Goal: Task Accomplishment & Management: Use online tool/utility

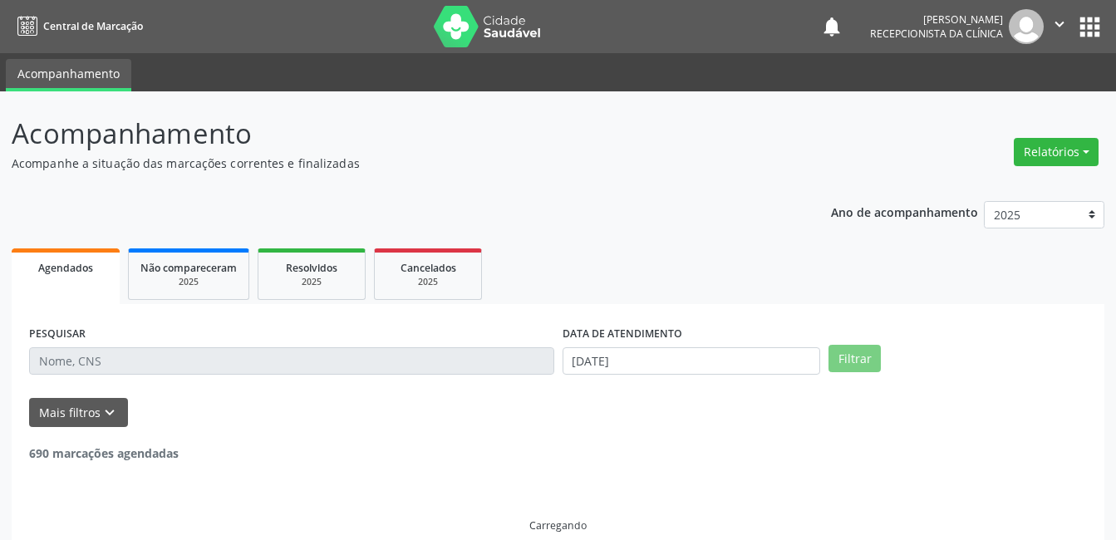
select select "7"
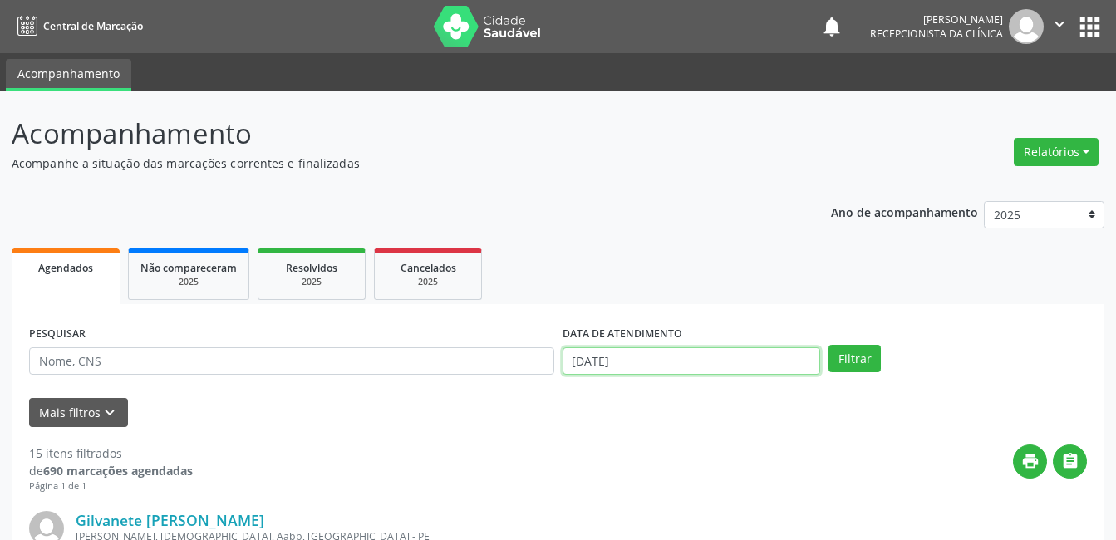
click at [594, 367] on input "[DATE]" at bounding box center [692, 361] width 259 height 28
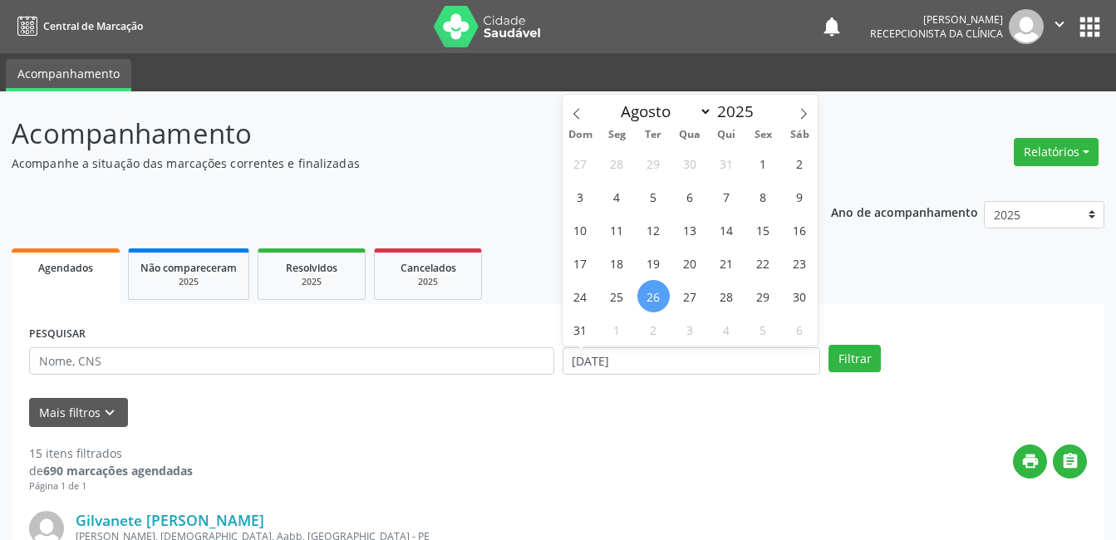
drag, startPoint x: 594, startPoint y: 367, endPoint x: 680, endPoint y: 405, distance: 94.2
click at [680, 405] on div "Mais filtros keyboard_arrow_down" at bounding box center [558, 412] width 1067 height 29
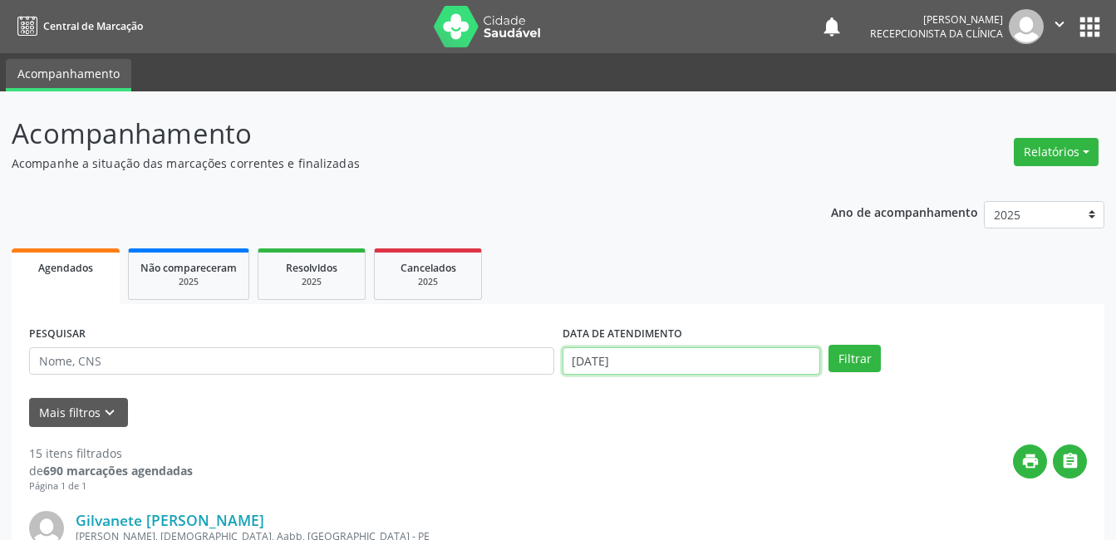
click at [745, 360] on input "[DATE]" at bounding box center [692, 361] width 259 height 28
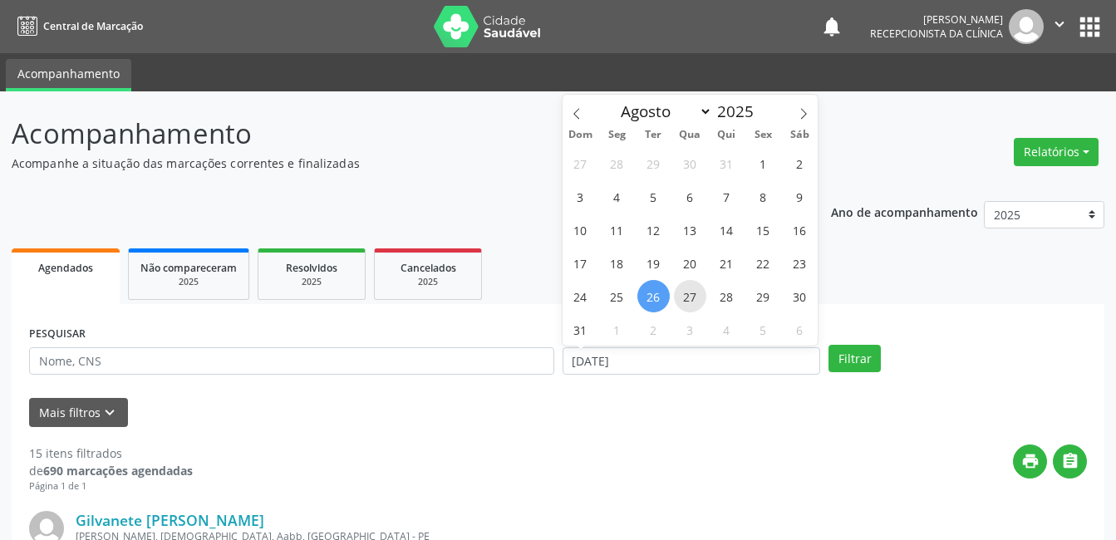
click at [694, 291] on span "27" at bounding box center [690, 296] width 32 height 32
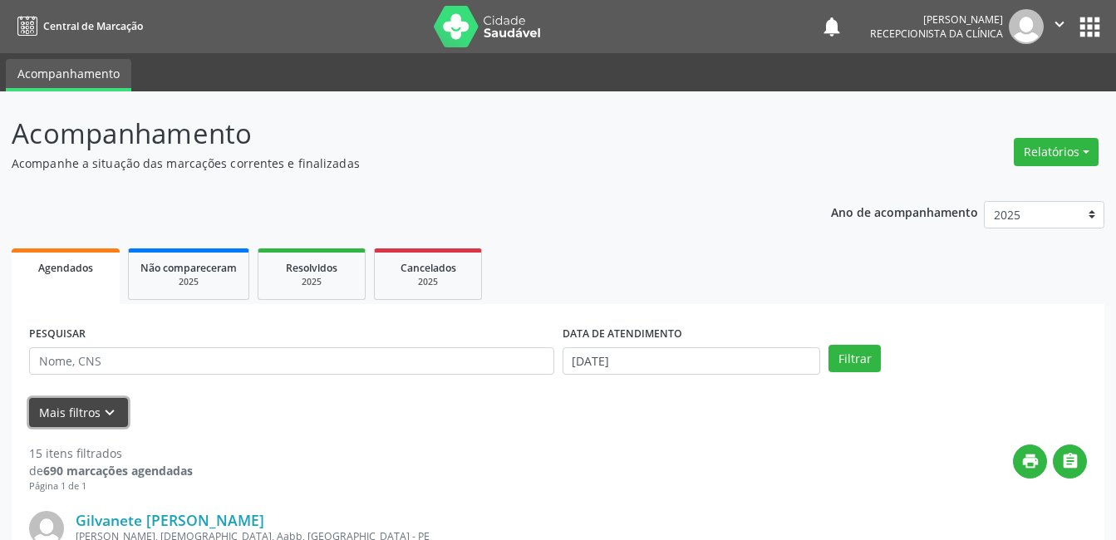
click at [103, 406] on icon "keyboard_arrow_down" at bounding box center [110, 413] width 18 height 18
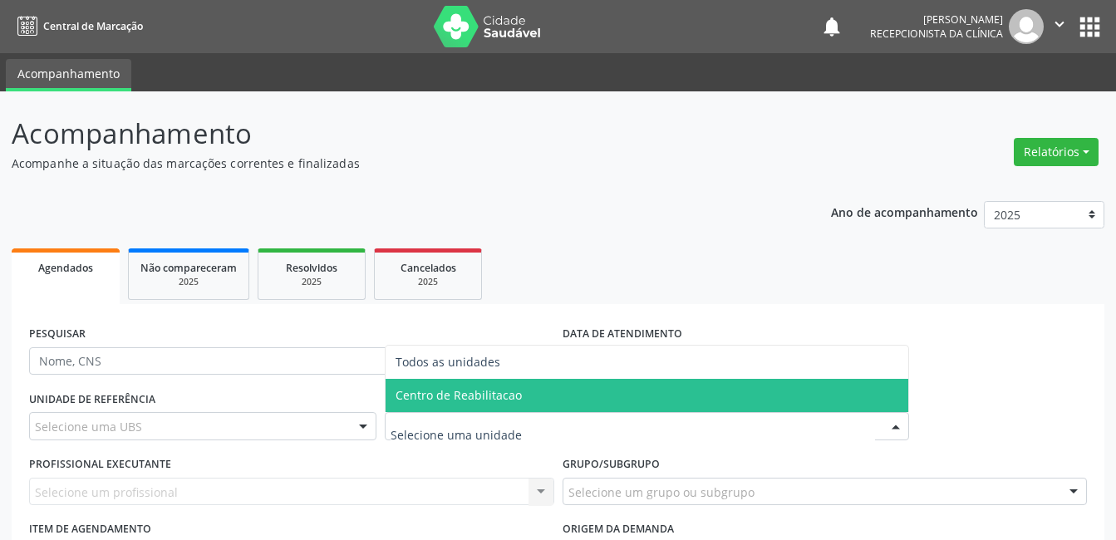
click at [440, 399] on span "Centro de Reabilitacao" at bounding box center [459, 395] width 126 height 16
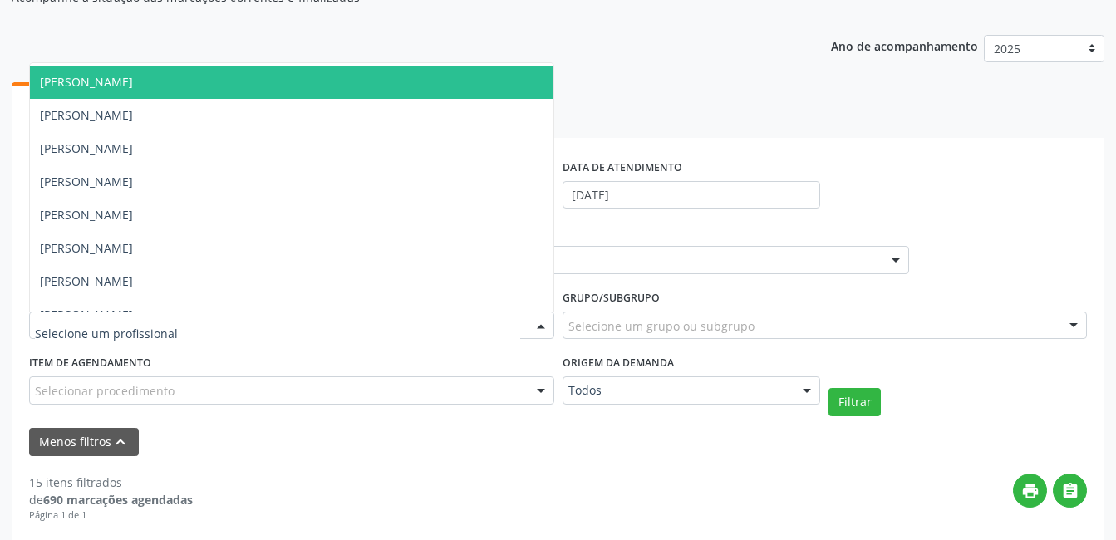
scroll to position [166, 0]
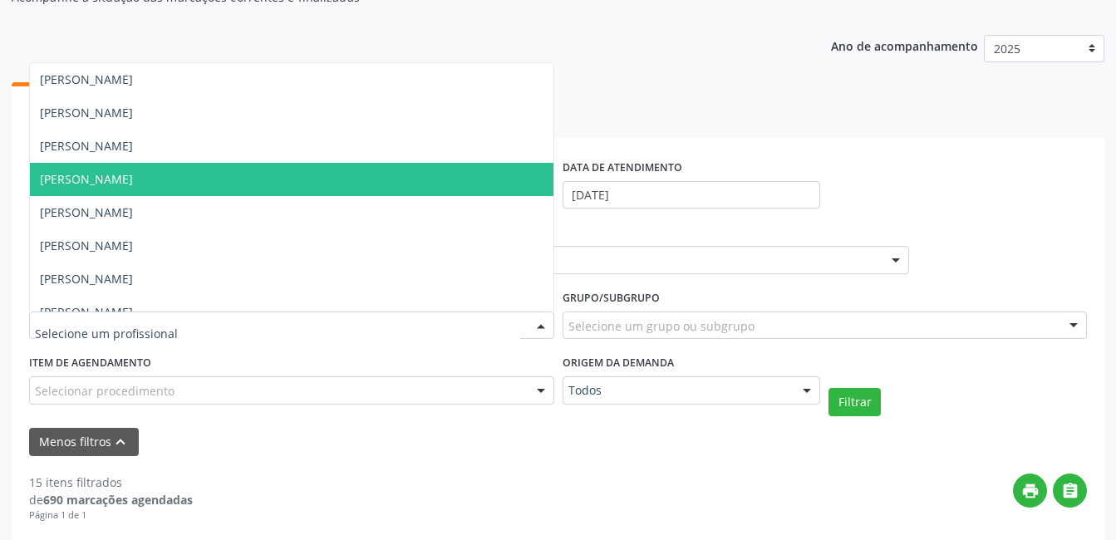
click at [133, 186] on span "[PERSON_NAME]" at bounding box center [86, 179] width 93 height 16
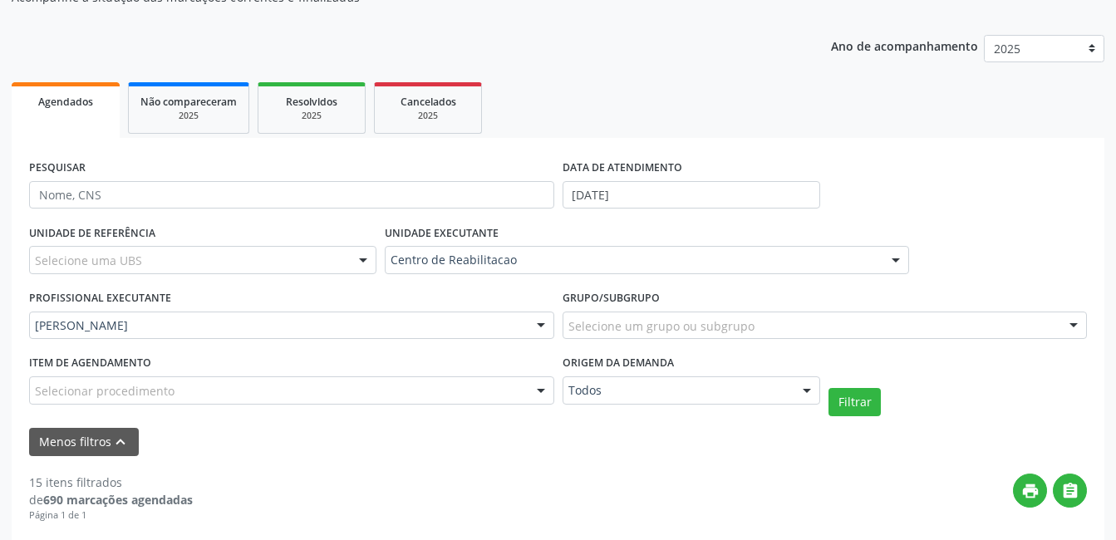
click at [365, 388] on div "Selecionar procedimento" at bounding box center [291, 391] width 525 height 28
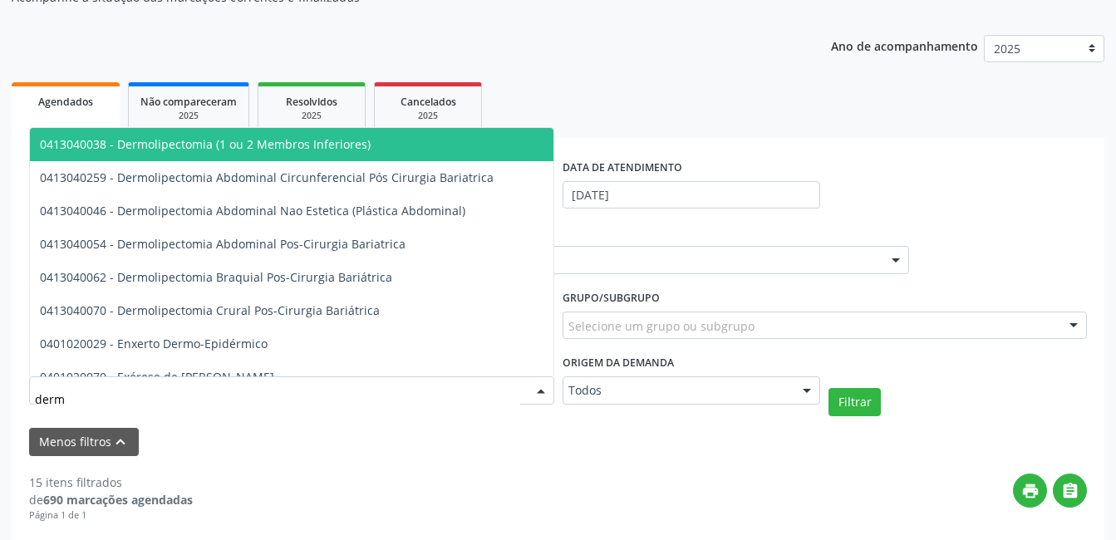
type input "derma"
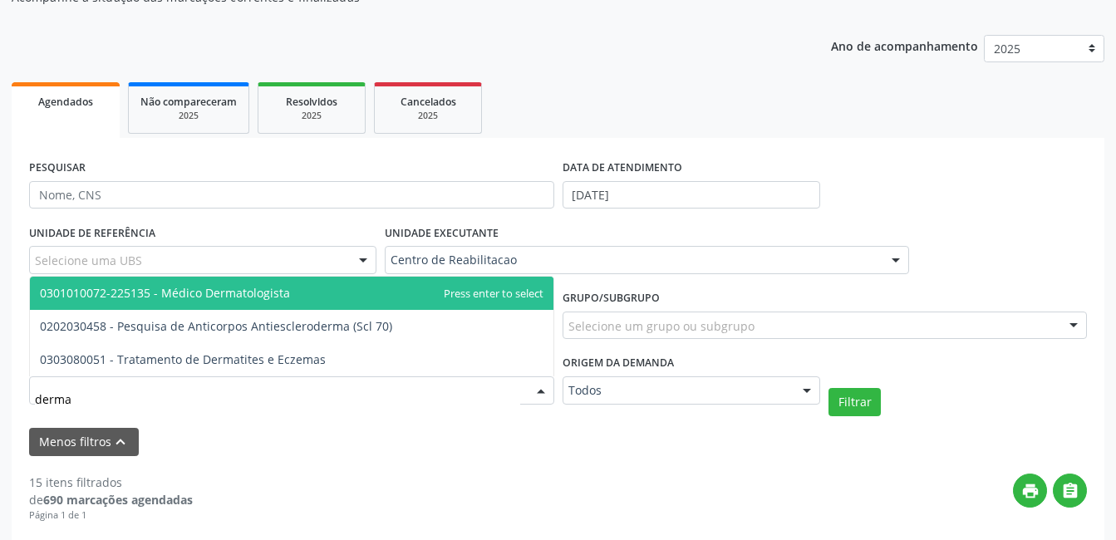
click at [327, 291] on span "0301010072-225135 - Médico Dermatologista" at bounding box center [292, 293] width 524 height 33
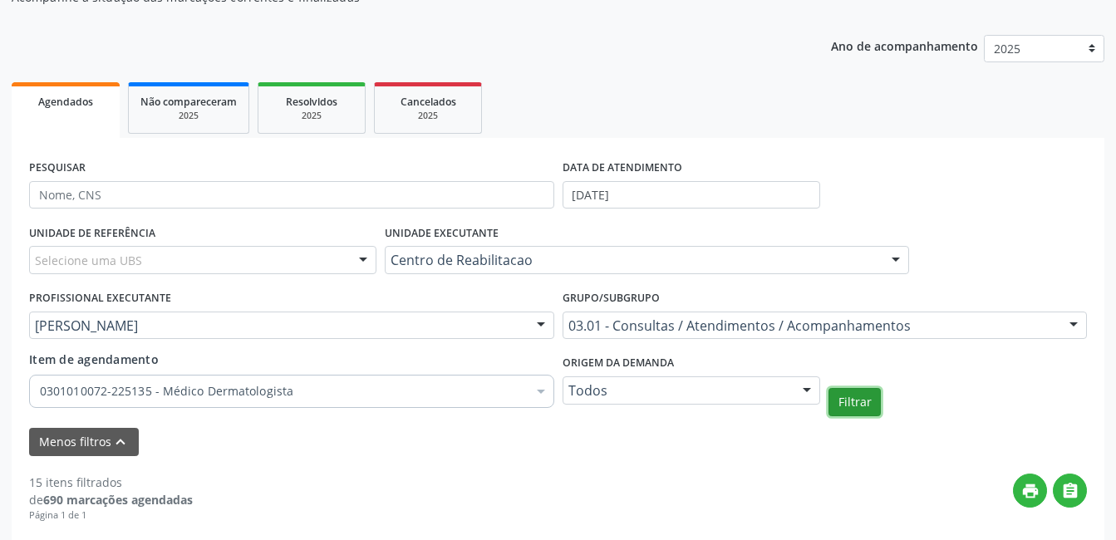
click at [843, 402] on button "Filtrar" at bounding box center [855, 402] width 52 height 28
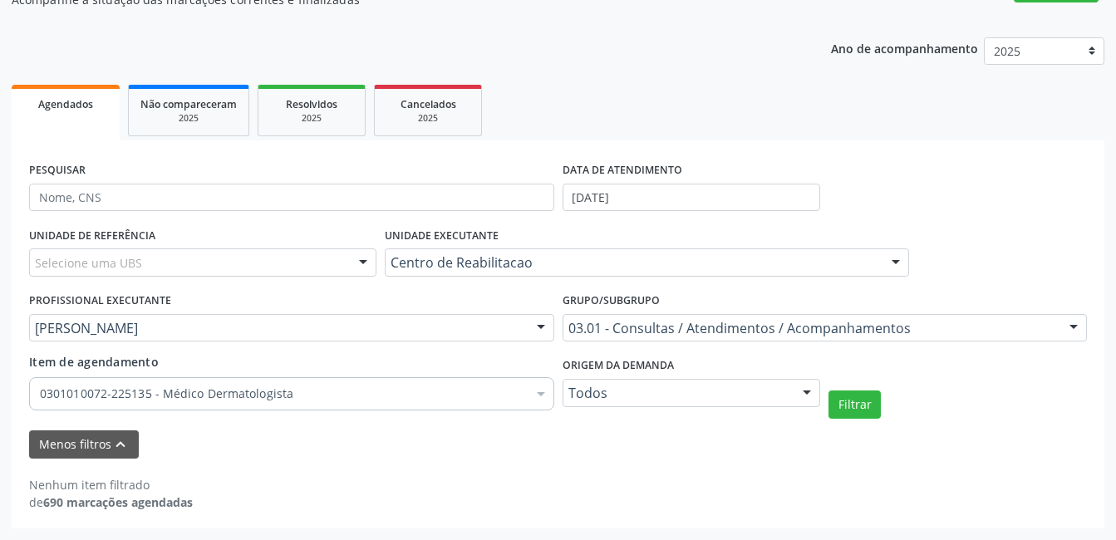
scroll to position [164, 0]
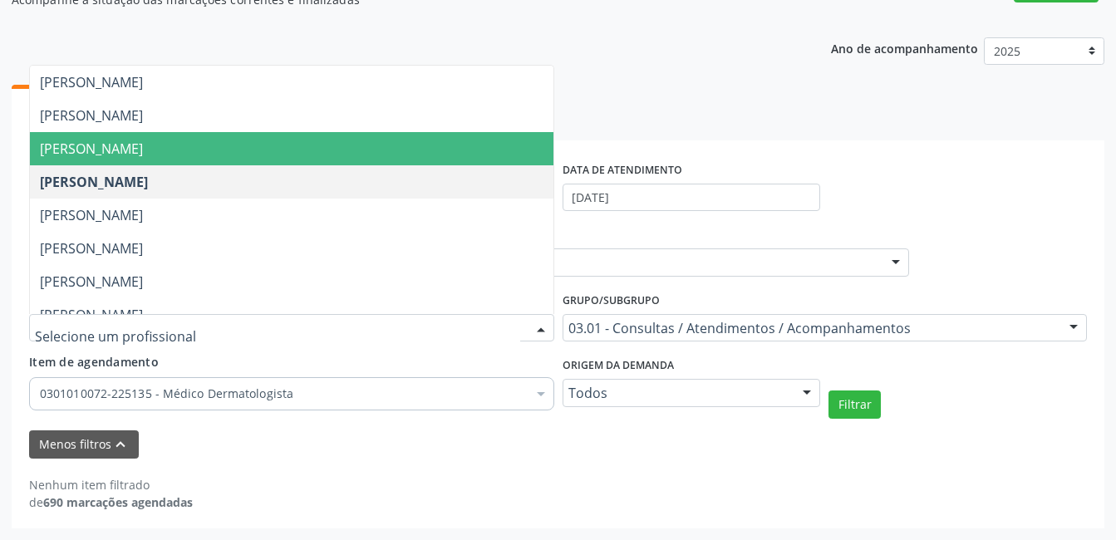
click at [341, 151] on span "[PERSON_NAME]" at bounding box center [292, 148] width 524 height 33
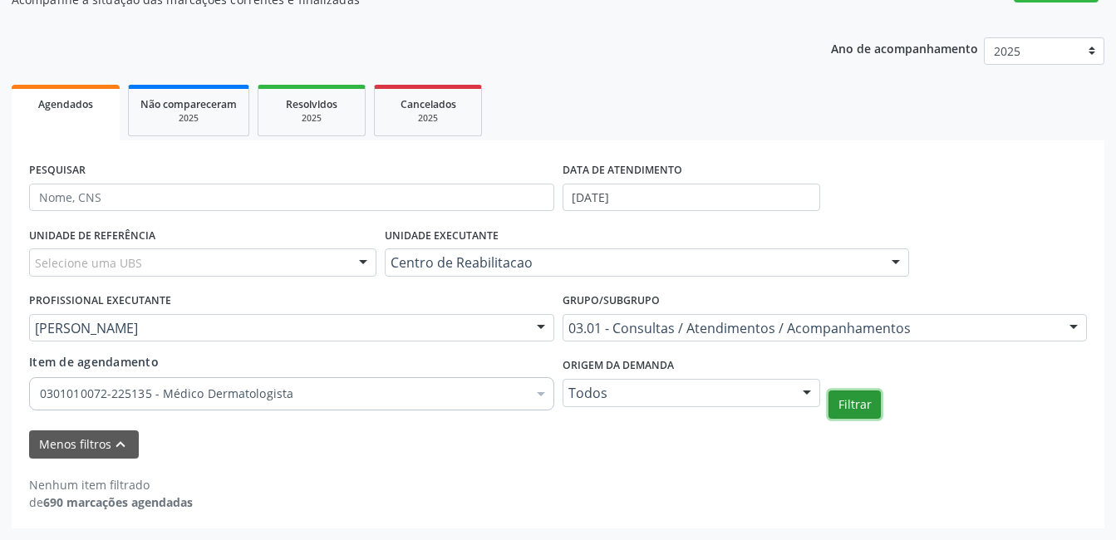
click at [860, 405] on button "Filtrar" at bounding box center [855, 405] width 52 height 28
click at [1032, 494] on icon "print" at bounding box center [1031, 494] width 18 height 18
